Goal: Task Accomplishment & Management: Use online tool/utility

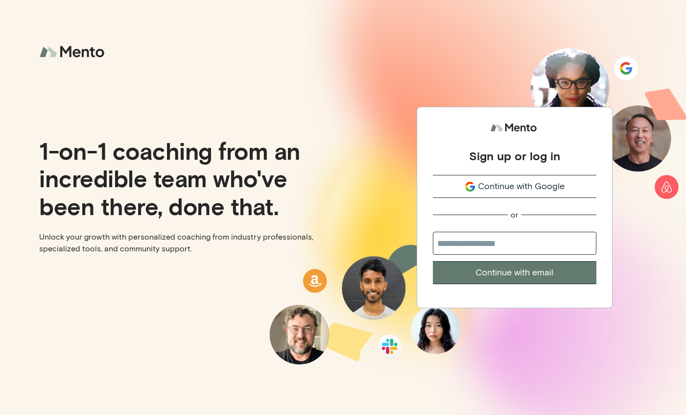
click at [502, 245] on input "email" at bounding box center [515, 243] width 164 height 23
type input "***"
click at [510, 188] on span "Continue with Google" at bounding box center [521, 186] width 87 height 13
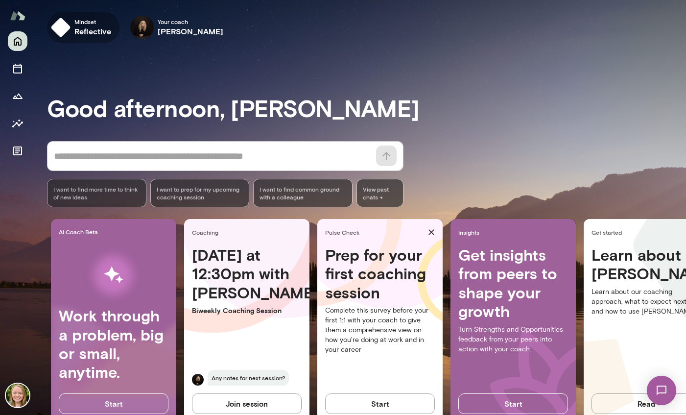
click at [76, 33] on h6 "reflective" at bounding box center [92, 31] width 37 height 12
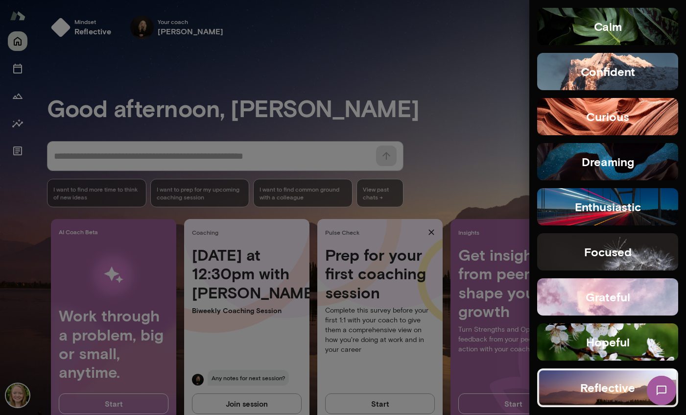
click at [116, 69] on div at bounding box center [343, 207] width 686 height 415
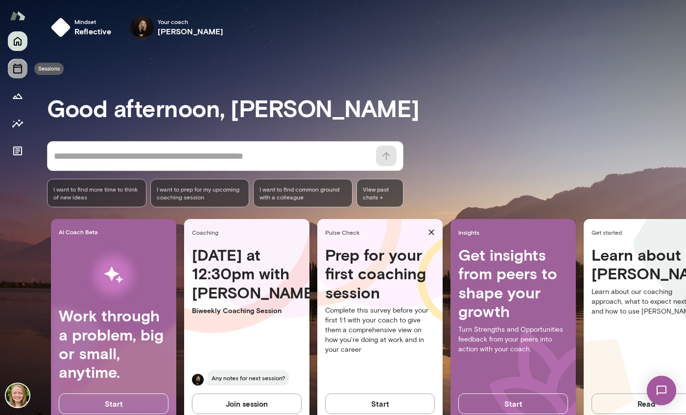
click at [15, 70] on icon "Sessions" at bounding box center [18, 69] width 12 height 12
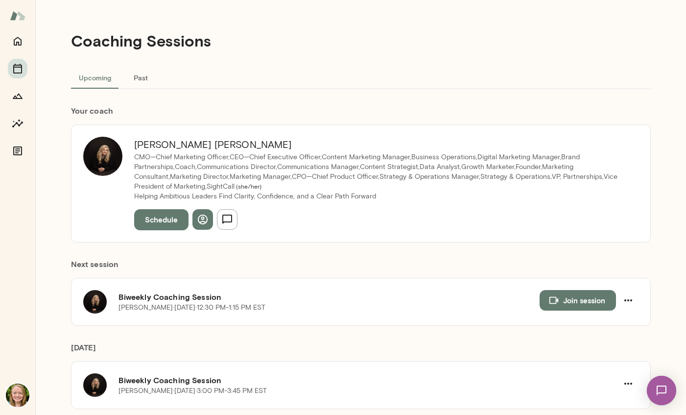
click at [16, 108] on div at bounding box center [18, 95] width 20 height 129
click at [15, 101] on icon "Growth Plan" at bounding box center [18, 96] width 12 height 12
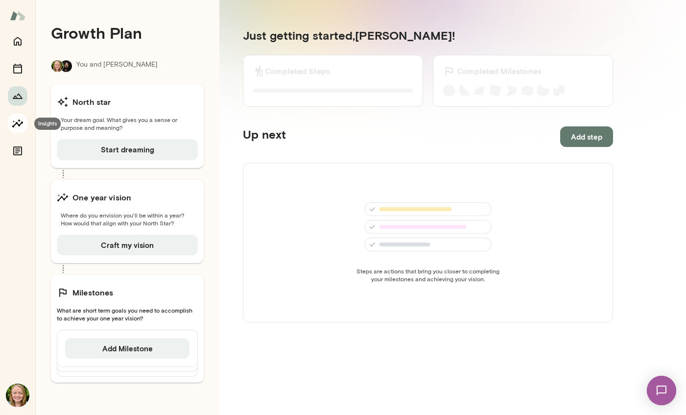
click at [14, 125] on icon "Insights" at bounding box center [17, 123] width 11 height 8
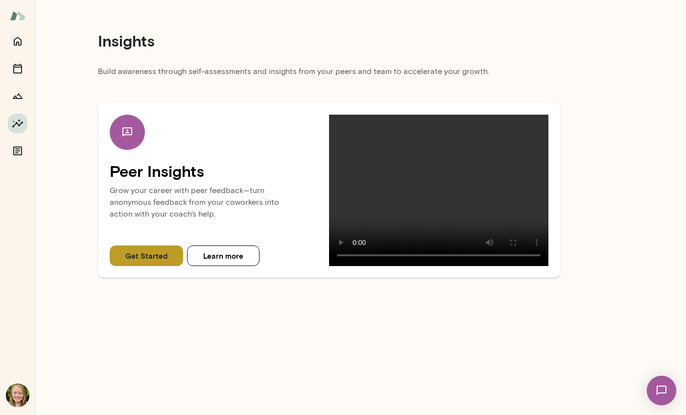
click at [161, 256] on button "Get Started" at bounding box center [146, 255] width 73 height 21
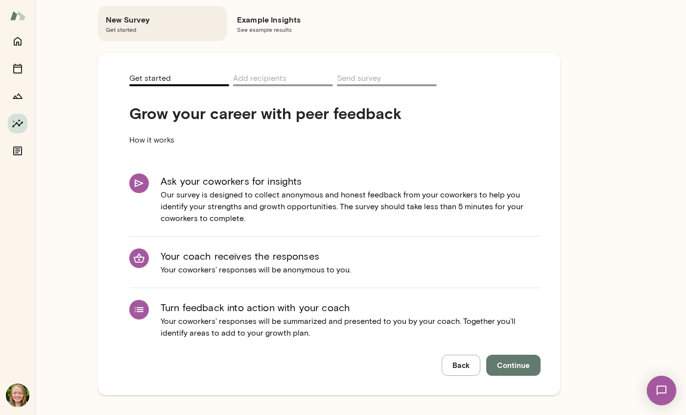
scroll to position [52, 0]
click at [518, 365] on span "Continue" at bounding box center [513, 365] width 33 height 13
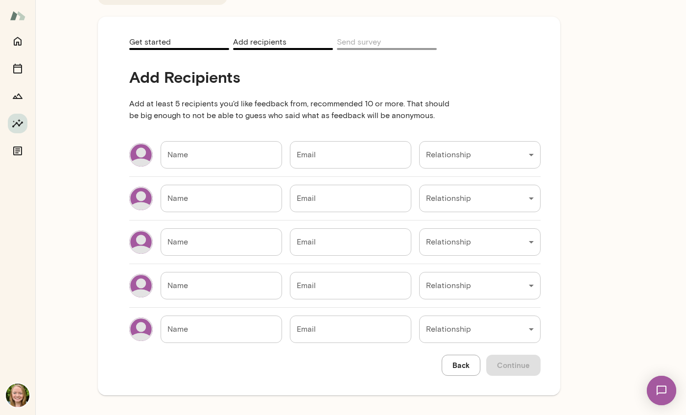
scroll to position [88, 0]
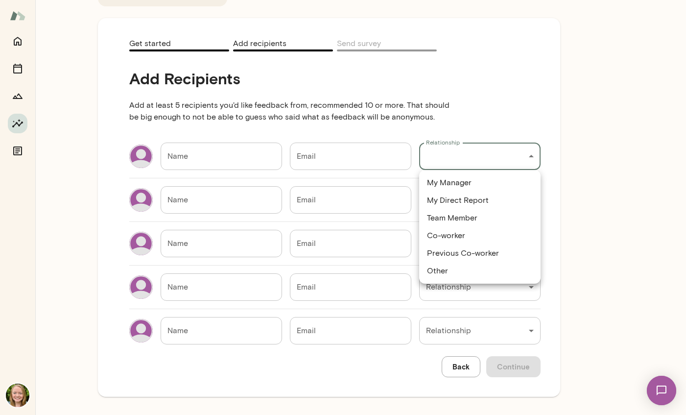
click at [464, 0] on div "Insights Peer Insights New Survey Get started Example Insights See example resu…" at bounding box center [343, 0] width 686 height 0
click at [464, 155] on div at bounding box center [343, 207] width 686 height 415
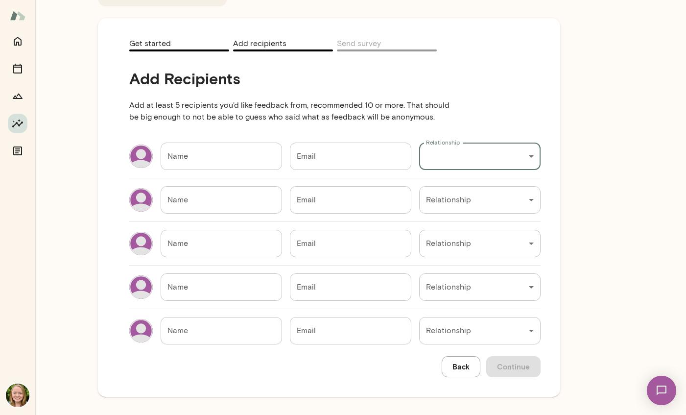
click at [491, 130] on div "Add Recipients Add at least 5 recipients you'd like feedback from, recommended …" at bounding box center [334, 212] width 411 height 287
click at [146, 53] on div "Add Recipients Add at least 5 recipients you'd like feedback from, recommended …" at bounding box center [334, 214] width 411 height 326
click at [147, 44] on span "Get started" at bounding box center [150, 44] width 42 height 11
click at [464, 356] on button "Back" at bounding box center [461, 366] width 39 height 21
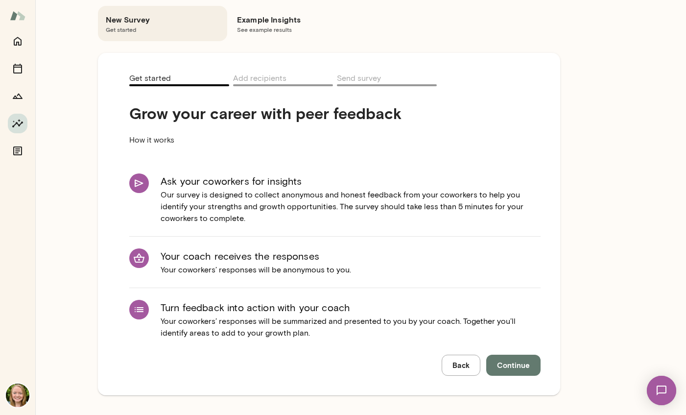
scroll to position [53, 0]
